Goal: Information Seeking & Learning: Learn about a topic

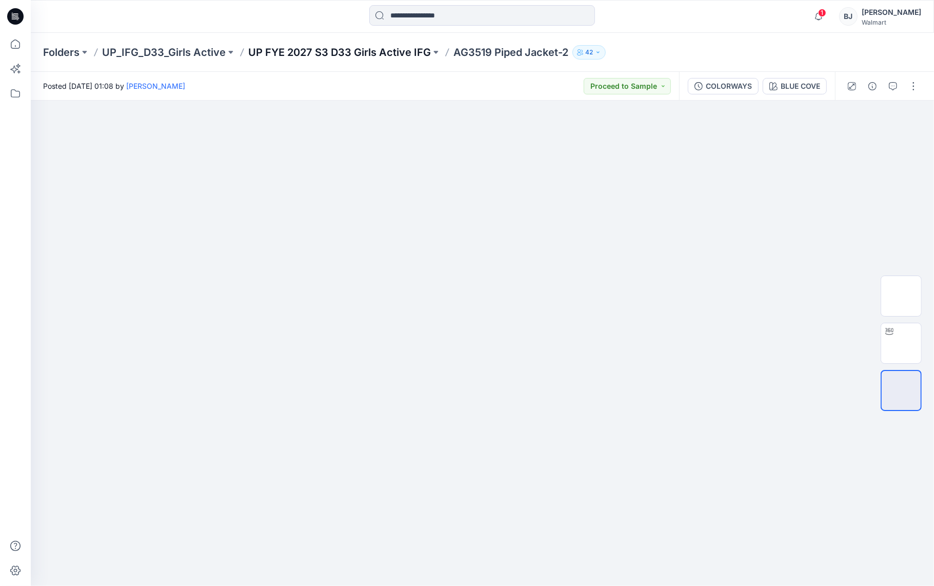
click at [398, 50] on p "UP FYE 2027 S3 D33 Girls Active IFG" at bounding box center [339, 52] width 183 height 14
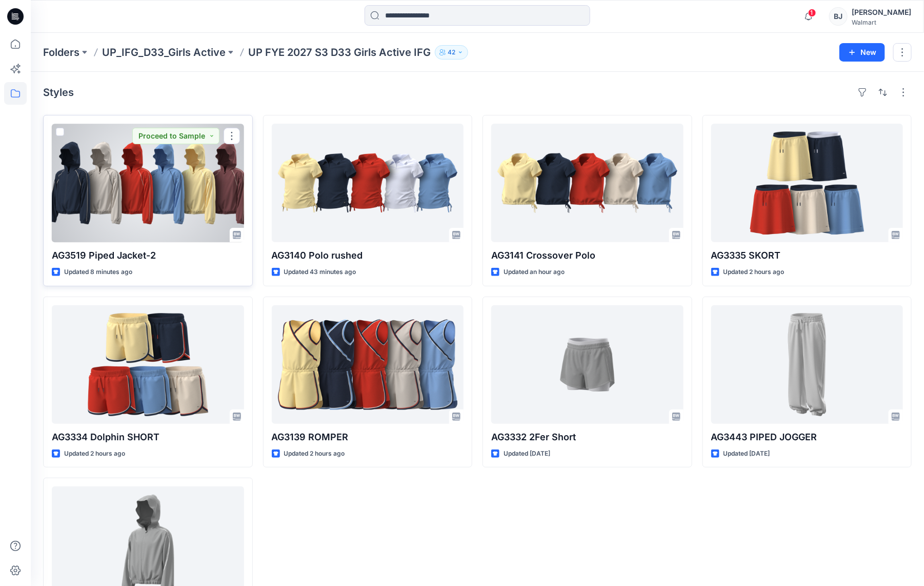
click at [184, 160] on div at bounding box center [148, 183] width 192 height 118
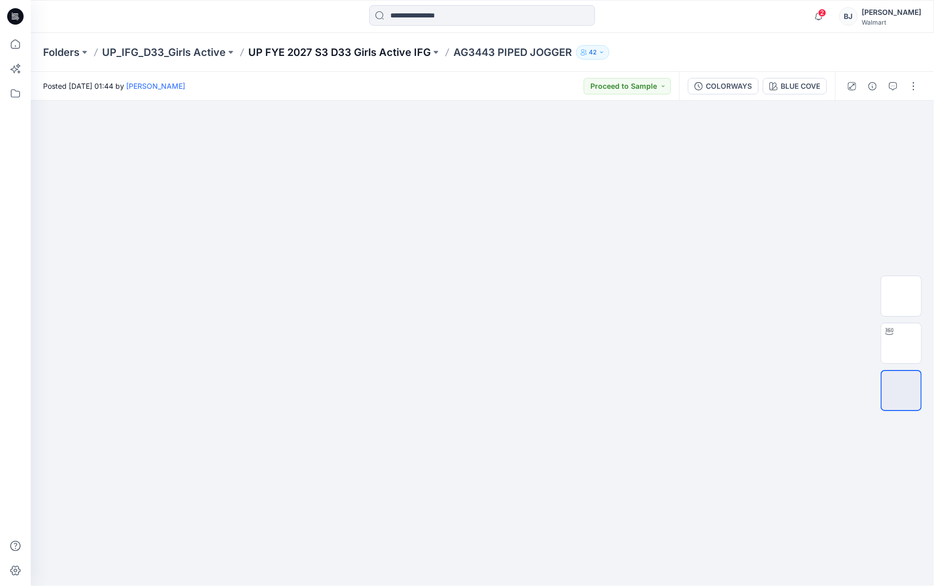
click at [402, 52] on p "UP FYE 2027 S3 D33 Girls Active IFG" at bounding box center [339, 52] width 183 height 14
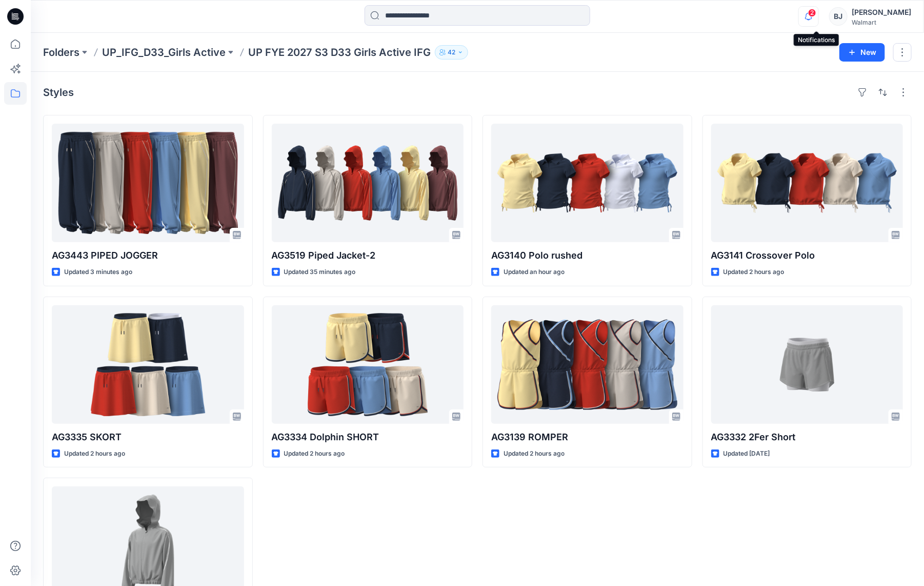
click at [812, 15] on icon "button" at bounding box center [808, 16] width 7 height 7
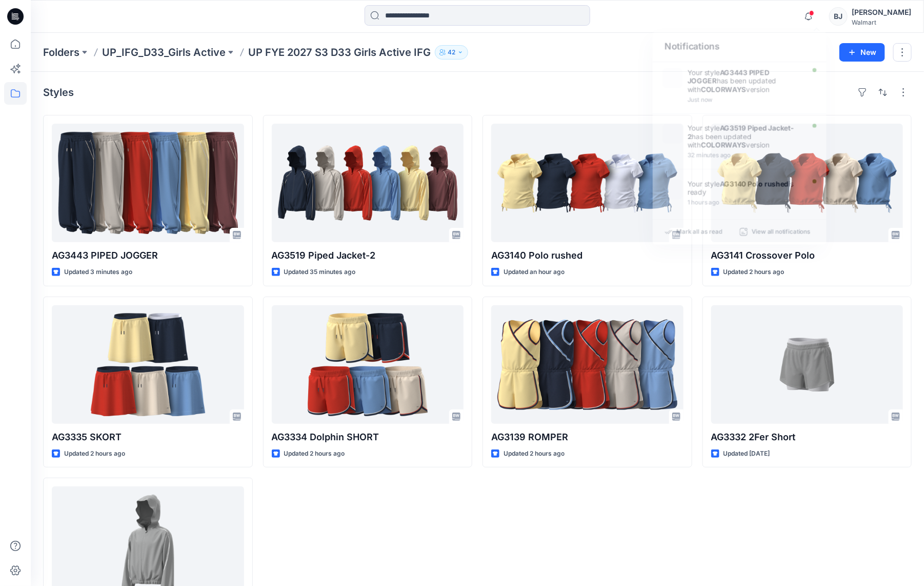
drag, startPoint x: 564, startPoint y: 93, endPoint x: 542, endPoint y: 52, distance: 46.6
click at [564, 93] on div "Styles" at bounding box center [477, 92] width 869 height 16
